Goal: Find specific page/section: Find specific page/section

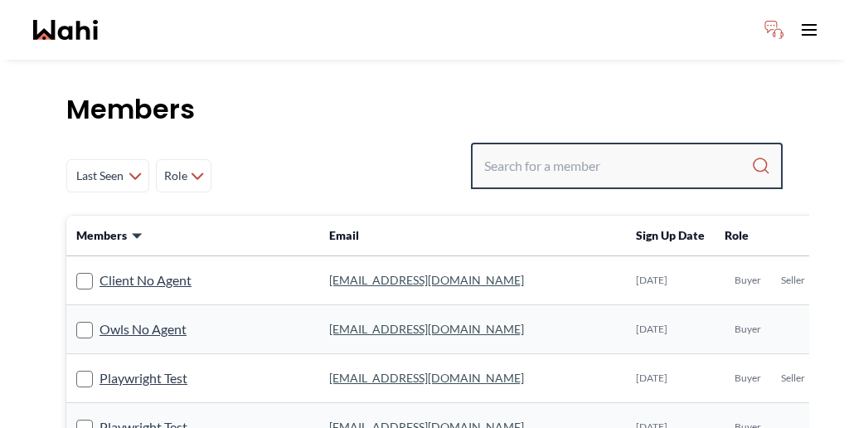
click at [626, 151] on input "Search input" at bounding box center [617, 166] width 267 height 30
paste input "[PERSON_NAME]"
type input "[PERSON_NAME]"
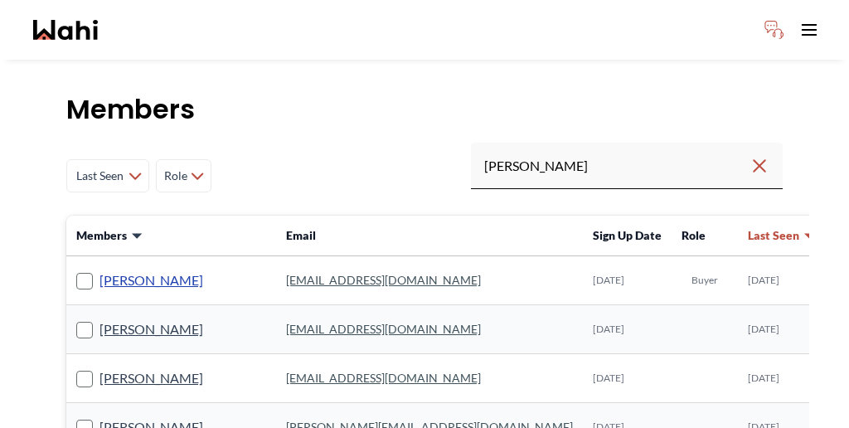
click at [99, 269] on link "[PERSON_NAME]" at bounding box center [151, 280] width 104 height 22
